Goal: Find specific page/section: Find specific page/section

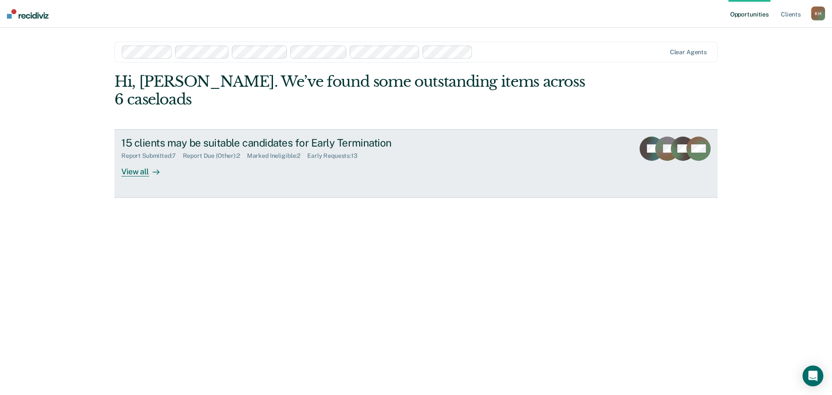
click at [149, 166] on div at bounding box center [154, 171] width 10 height 10
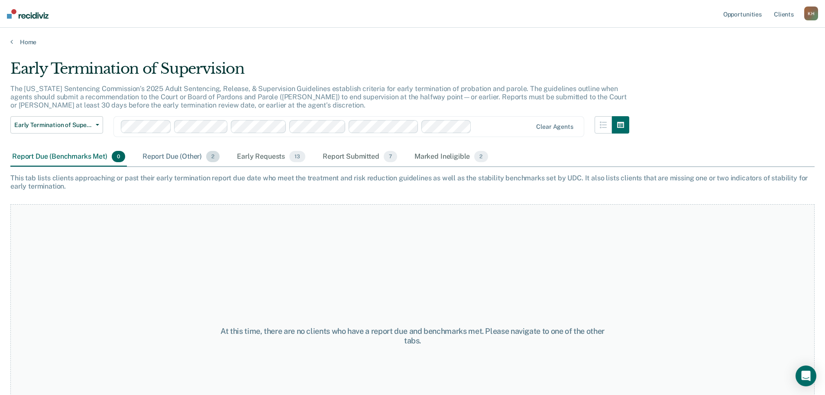
click at [182, 159] on div "Report Due (Other) 2" at bounding box center [181, 156] width 81 height 19
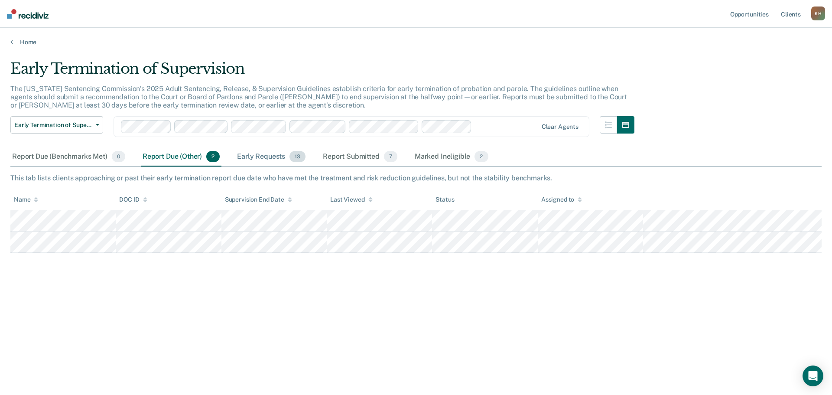
click at [276, 160] on div "Early Requests 13" at bounding box center [271, 156] width 72 height 19
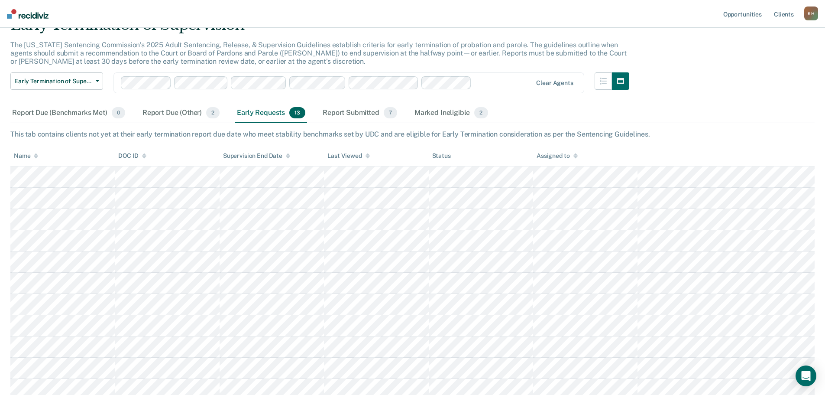
scroll to position [43, 0]
click at [437, 116] on div "Marked Ineligible 2" at bounding box center [451, 113] width 77 height 19
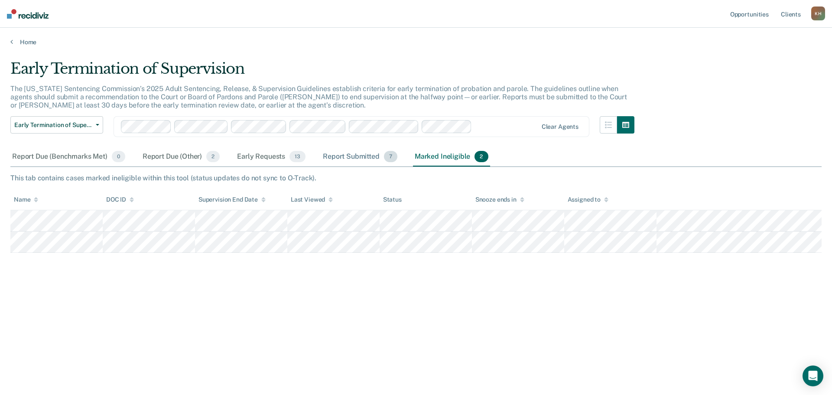
click at [355, 160] on div "Report Submitted 7" at bounding box center [360, 156] width 78 height 19
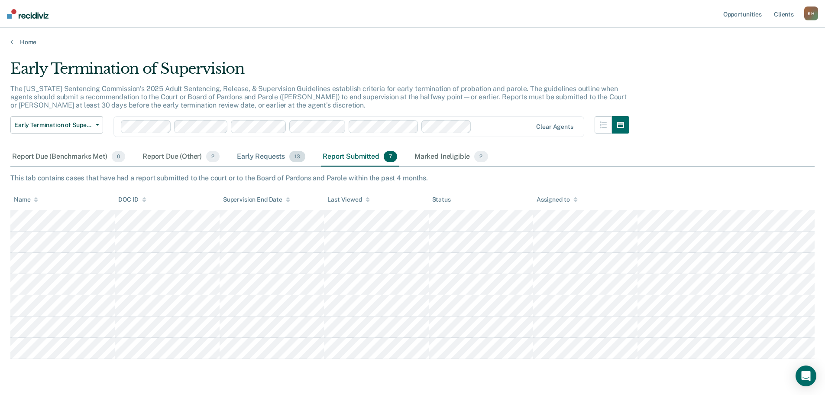
click at [275, 156] on div "Early Requests 13" at bounding box center [271, 156] width 72 height 19
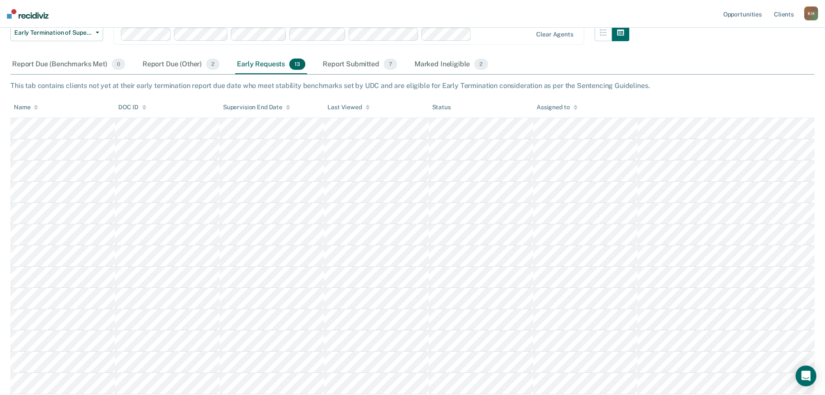
scroll to position [130, 0]
